Goal: Complete application form: Complete application form

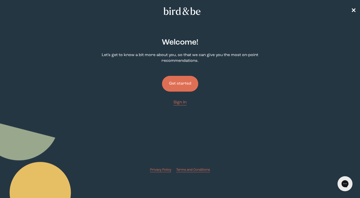
click at [184, 86] on button "Get started" at bounding box center [180, 84] width 36 height 16
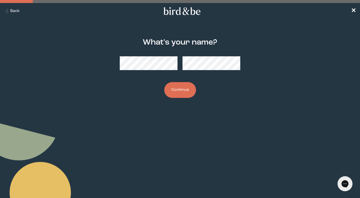
click at [180, 90] on button "Continue" at bounding box center [180, 90] width 32 height 16
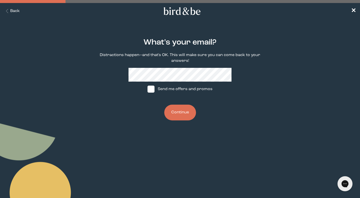
click at [174, 111] on button "Continue" at bounding box center [180, 113] width 32 height 16
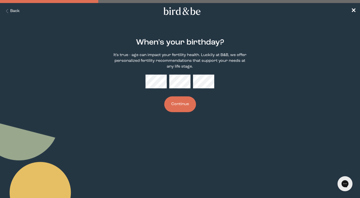
click at [178, 107] on button "Continue" at bounding box center [180, 104] width 32 height 16
click at [181, 104] on button "Continue" at bounding box center [180, 104] width 32 height 16
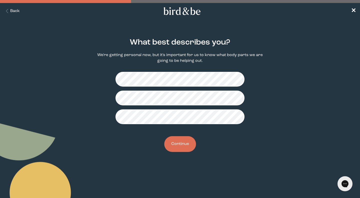
click at [188, 143] on button "Continue" at bounding box center [180, 144] width 32 height 16
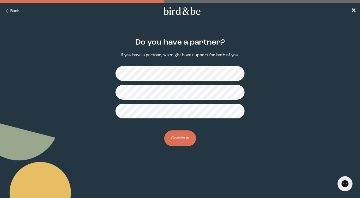
click at [179, 141] on button "Continue" at bounding box center [180, 138] width 32 height 16
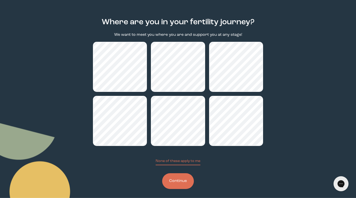
scroll to position [24, 0]
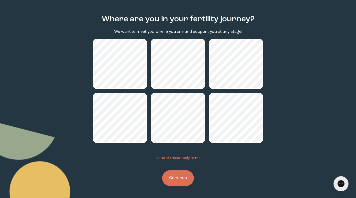
click at [178, 177] on button "Continue" at bounding box center [178, 178] width 32 height 16
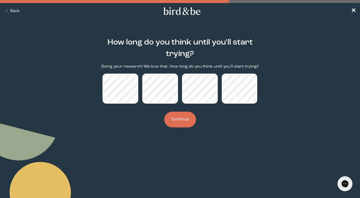
click at [180, 119] on button "Continue" at bounding box center [180, 120] width 32 height 16
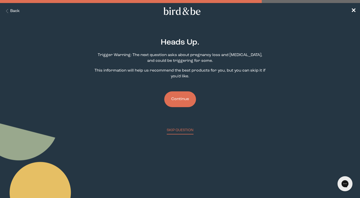
click at [186, 101] on button "Continue" at bounding box center [180, 99] width 32 height 16
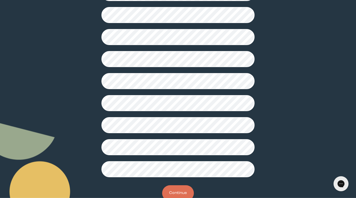
scroll to position [115, 0]
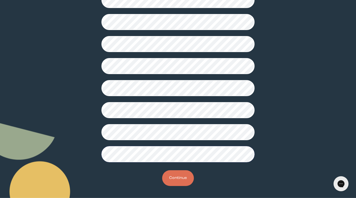
click at [178, 177] on button "Continue" at bounding box center [178, 178] width 32 height 16
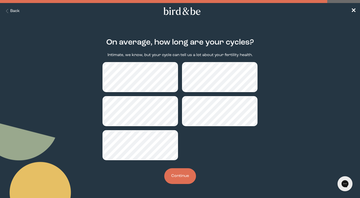
click at [186, 179] on button "Continue" at bounding box center [180, 176] width 32 height 16
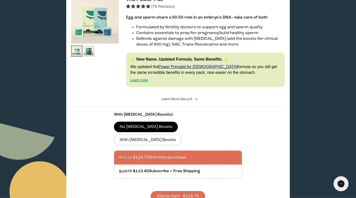
scroll to position [100, 0]
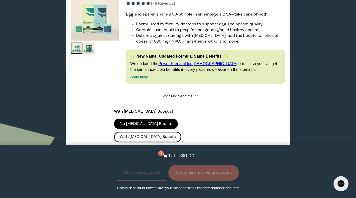
click at [182, 132] on label "With [MEDICAL_DATA] Boosts" at bounding box center [148, 137] width 68 height 11
click at [0, 0] on input "With [MEDICAL_DATA] Boosts" at bounding box center [0, 0] width 0 height 0
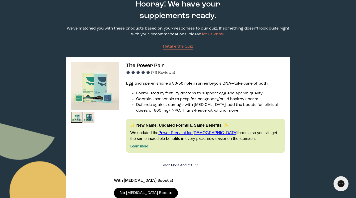
scroll to position [0, 0]
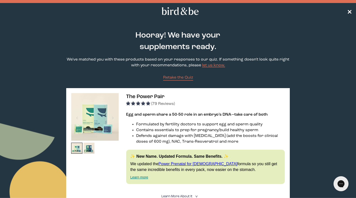
click at [348, 10] on span "✕" at bounding box center [349, 11] width 5 height 6
